Goal: Information Seeking & Learning: Learn about a topic

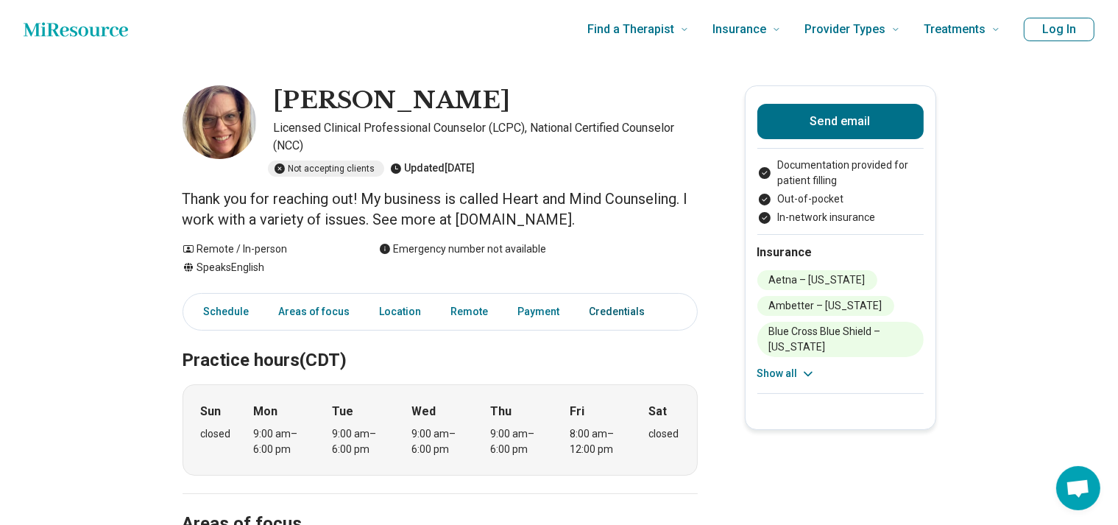
click at [637, 308] on link "Credentials" at bounding box center [622, 312] width 82 height 30
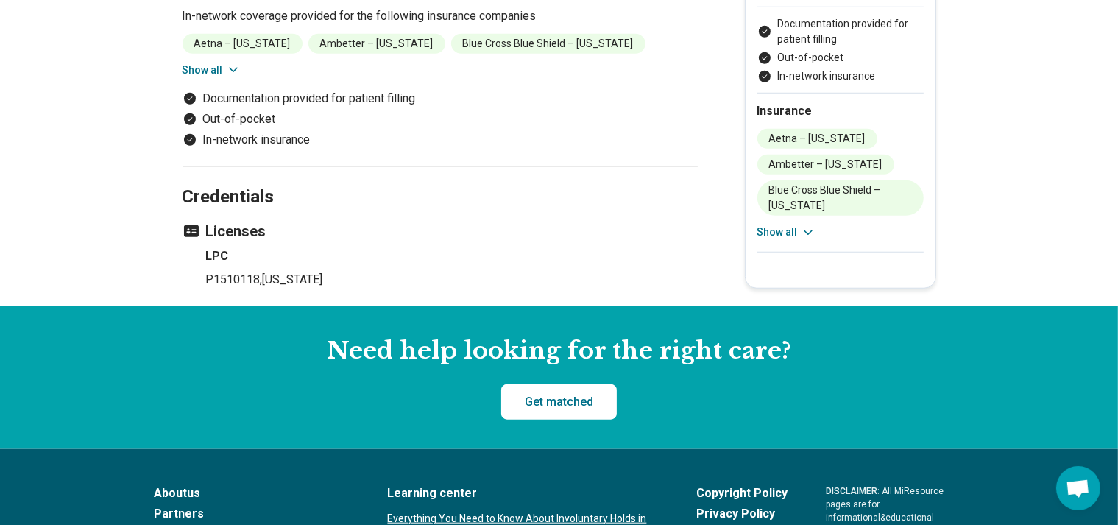
scroll to position [1176, 0]
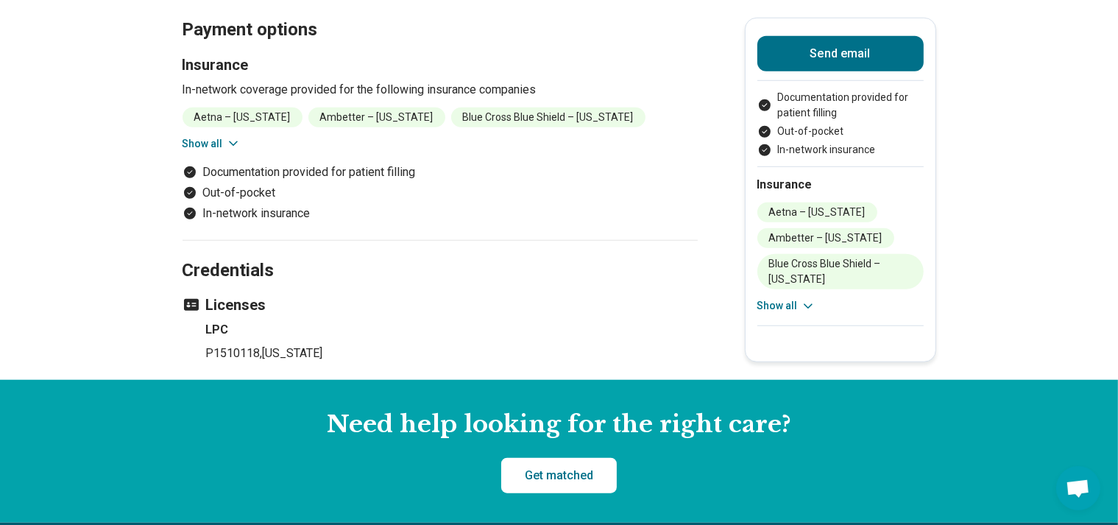
click at [258, 298] on h3 "Licenses" at bounding box center [439, 304] width 515 height 21
click at [276, 352] on span ", [US_STATE]" at bounding box center [291, 353] width 63 height 14
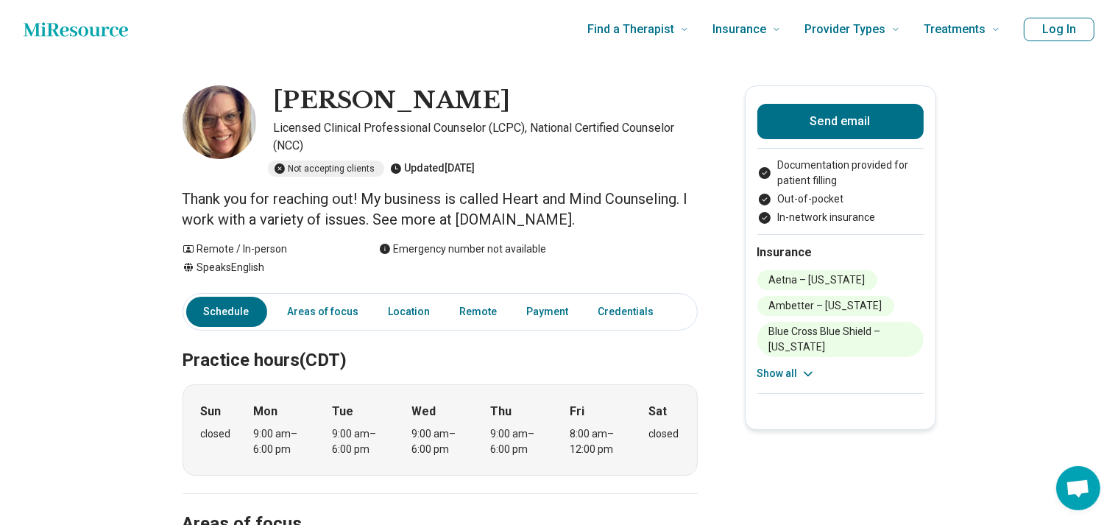
scroll to position [74, 0]
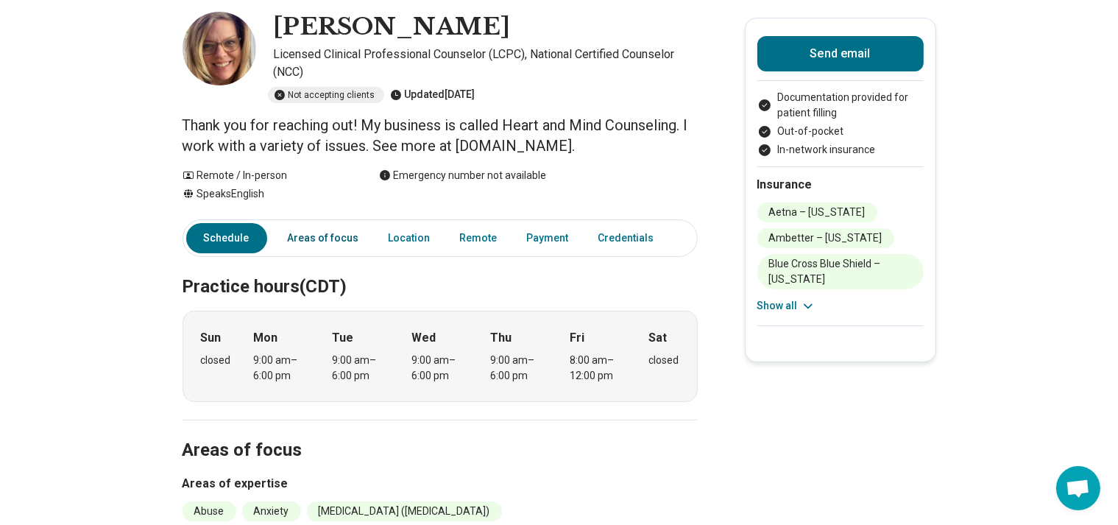
click at [317, 230] on link "Areas of focus" at bounding box center [323, 238] width 89 height 30
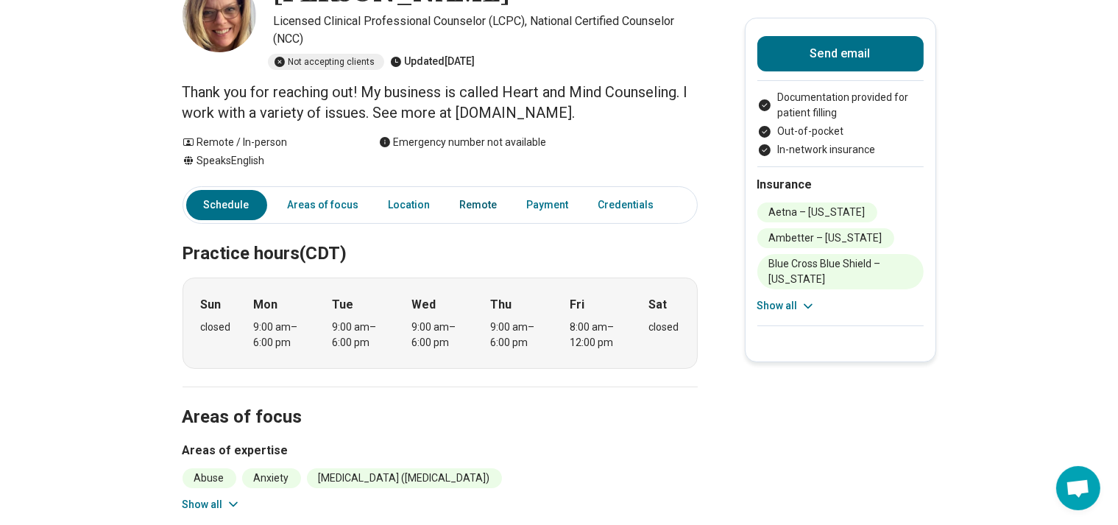
scroll to position [0, 0]
